Goal: Find specific page/section: Find specific page/section

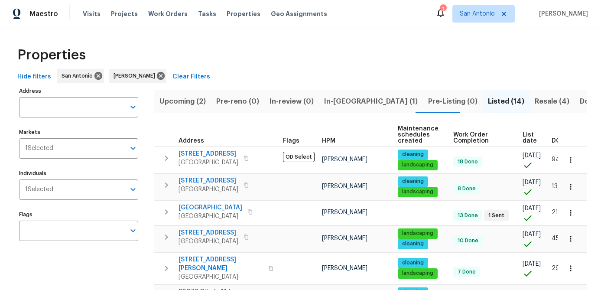
click at [163, 103] on span "Upcoming (2)" at bounding box center [182, 101] width 46 height 12
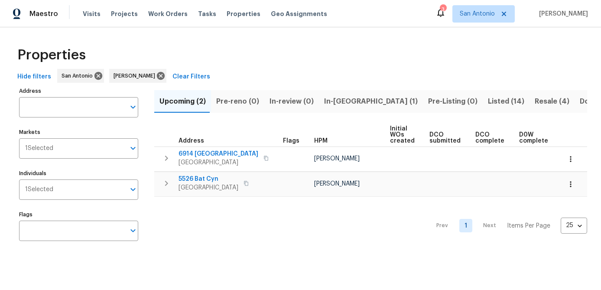
click at [333, 97] on span "In-[GEOGRAPHIC_DATA] (1)" at bounding box center [371, 101] width 94 height 12
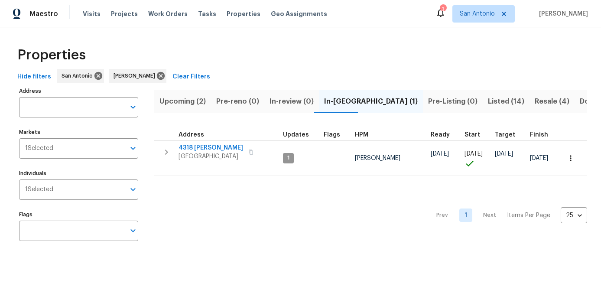
click at [483, 94] on button "Listed (14)" at bounding box center [506, 101] width 47 height 23
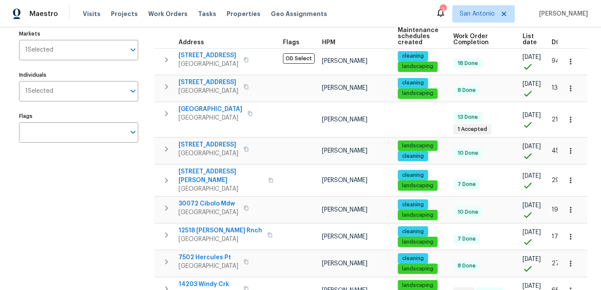
scroll to position [95, 0]
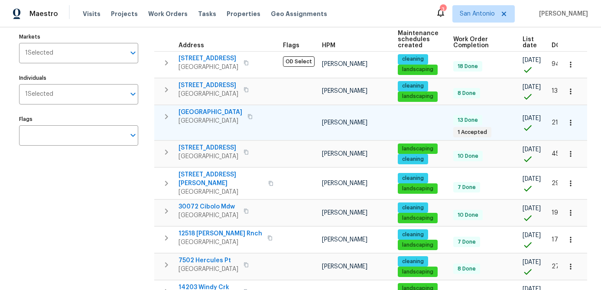
click at [199, 118] on span "[GEOGRAPHIC_DATA]" at bounding box center [211, 121] width 64 height 9
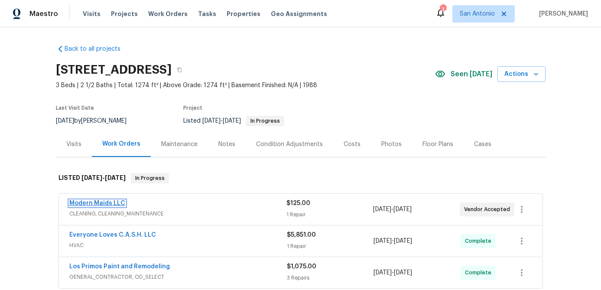
click at [106, 205] on link "Modern Maids LLC" at bounding box center [97, 203] width 56 height 6
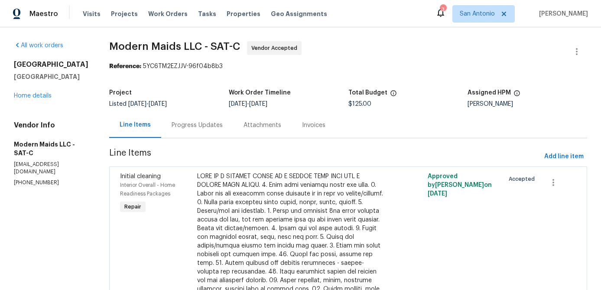
click at [203, 125] on div "Progress Updates" at bounding box center [197, 125] width 51 height 9
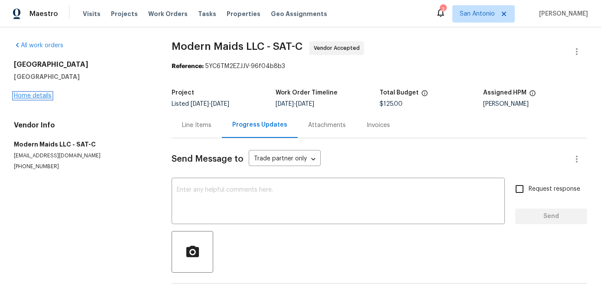
click at [31, 94] on link "Home details" at bounding box center [33, 96] width 38 height 6
